Goal: Obtain resource: Download file/media

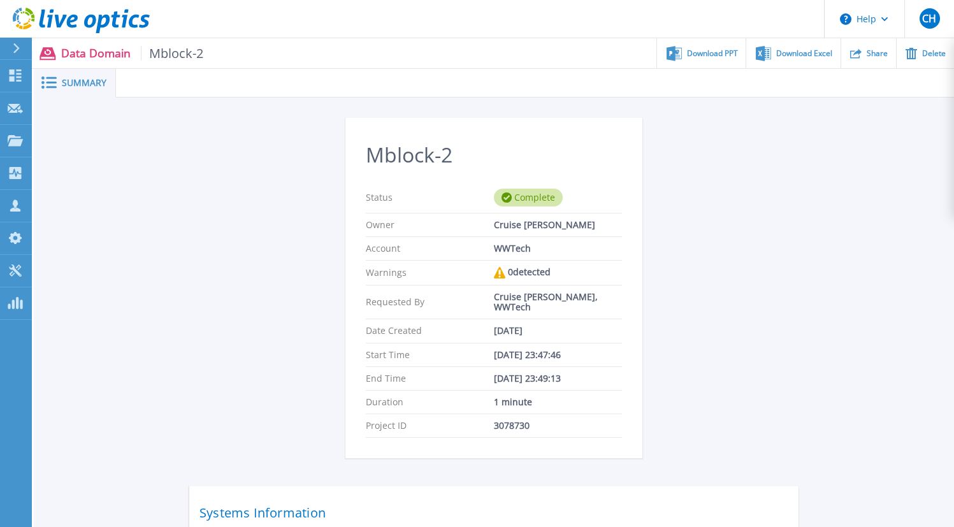
scroll to position [179, 0]
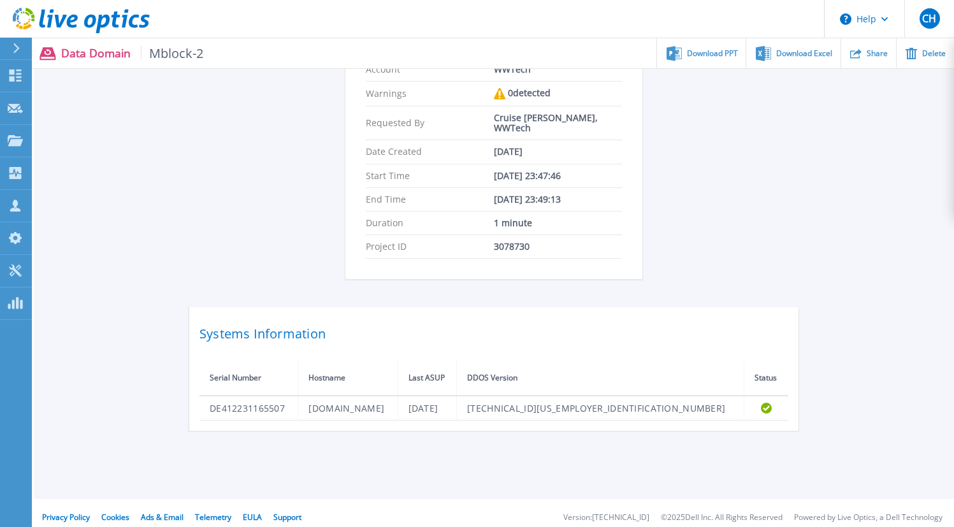
click at [120, 25] on icon at bounding box center [81, 21] width 137 height 26
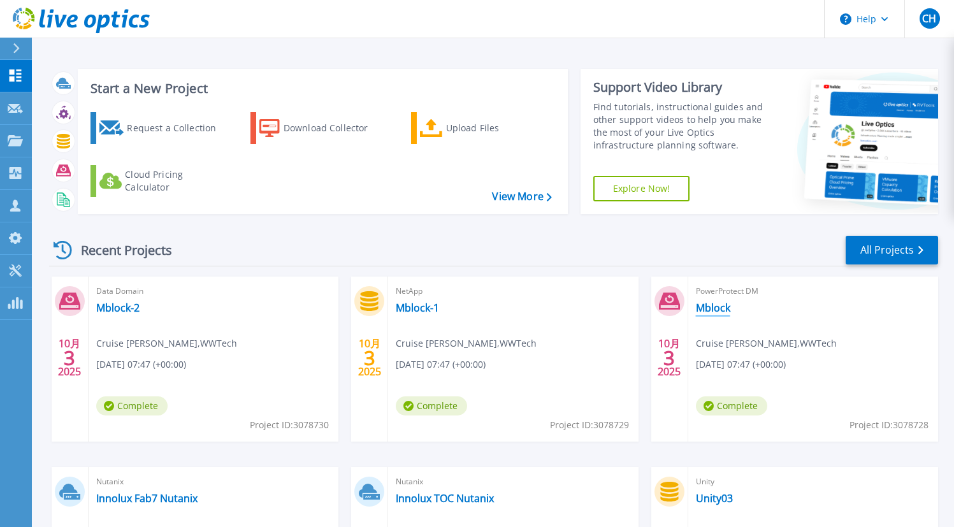
click at [718, 310] on link "Mblock" at bounding box center [713, 307] width 34 height 13
click at [414, 310] on link "Mblock-1" at bounding box center [417, 307] width 43 height 13
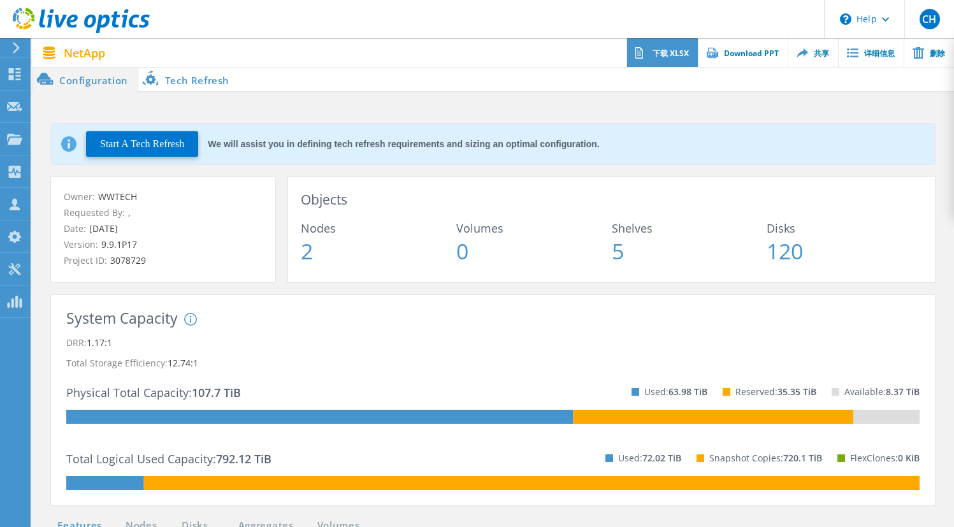
click at [682, 63] on link "下载 XLSX" at bounding box center [661, 52] width 71 height 29
click at [733, 61] on link "Download PPT" at bounding box center [743, 52] width 90 height 29
